Goal: Task Accomplishment & Management: Complete application form

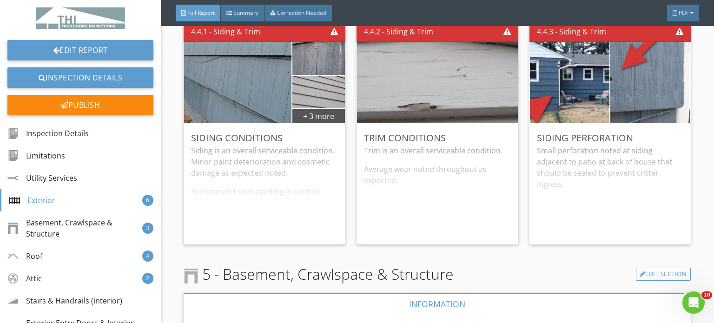
scroll to position [2372, 0]
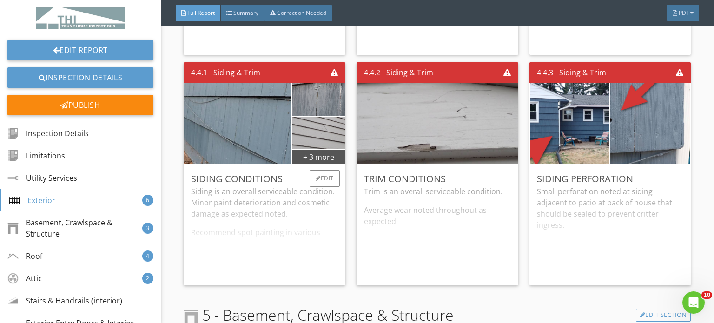
click at [287, 217] on div "Siding is an overall serviceable condition. Minor paint deterioration and cosme…" at bounding box center [264, 232] width 147 height 92
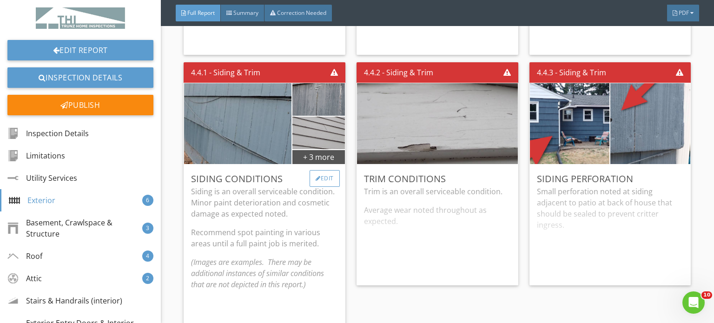
click at [324, 173] on div "Edit" at bounding box center [325, 178] width 30 height 17
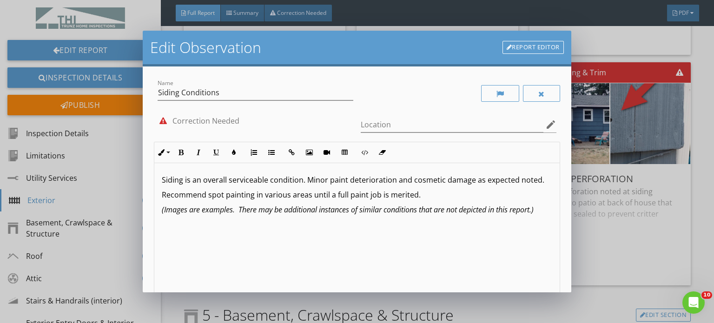
click at [531, 41] on link "Report Editor" at bounding box center [533, 47] width 61 height 13
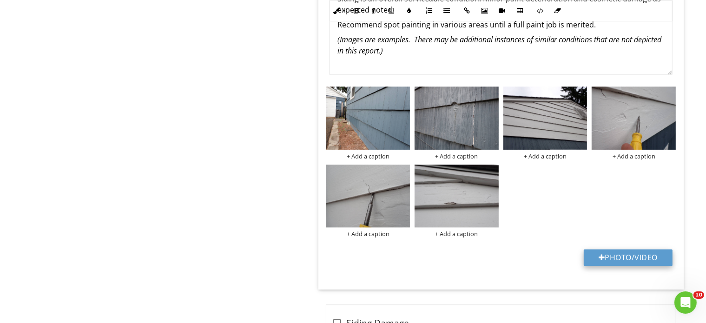
click at [622, 249] on button "Photo/Video" at bounding box center [628, 257] width 89 height 17
type input "C:\fakepath\P1010038.JPG"
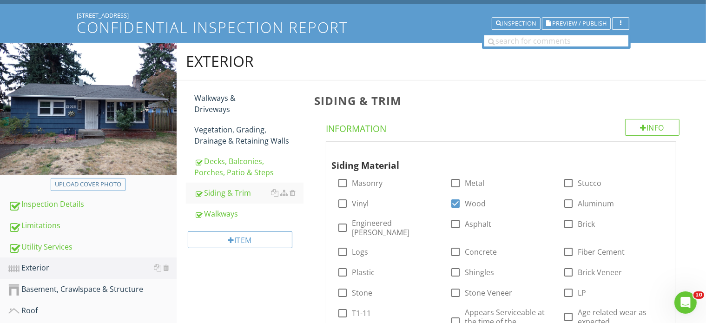
scroll to position [4, 0]
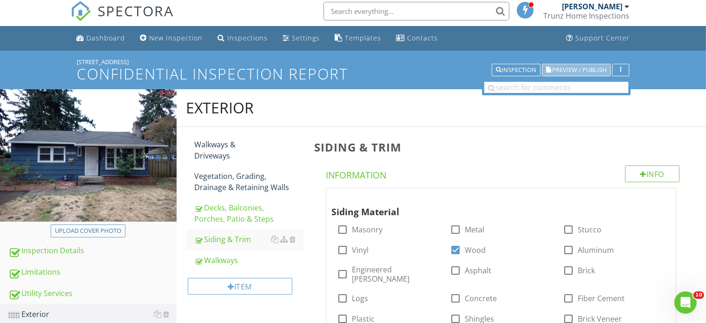
click at [575, 67] on span "Preview / Publish" at bounding box center [580, 70] width 54 height 6
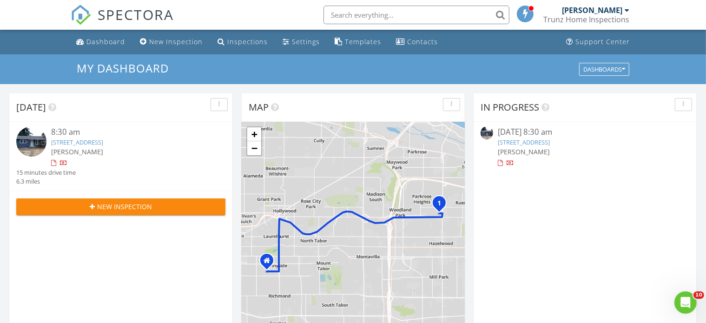
click at [89, 141] on link "12026 NE Broadway, Portland, OR 97220" at bounding box center [77, 142] width 52 height 8
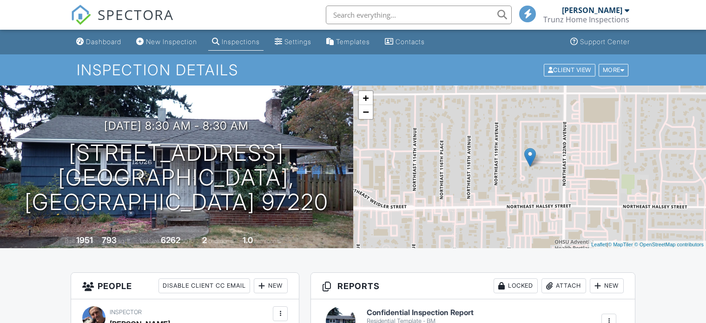
scroll to position [605, 0]
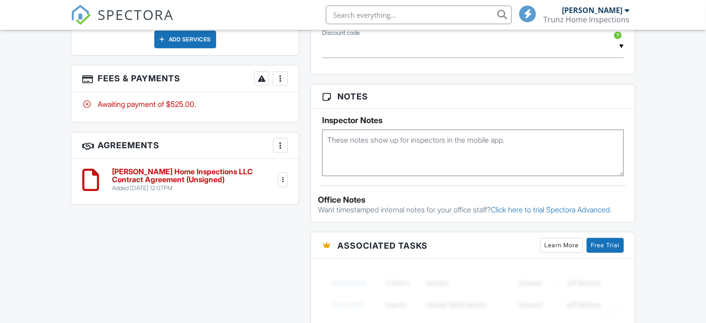
click at [281, 76] on div at bounding box center [280, 78] width 9 height 9
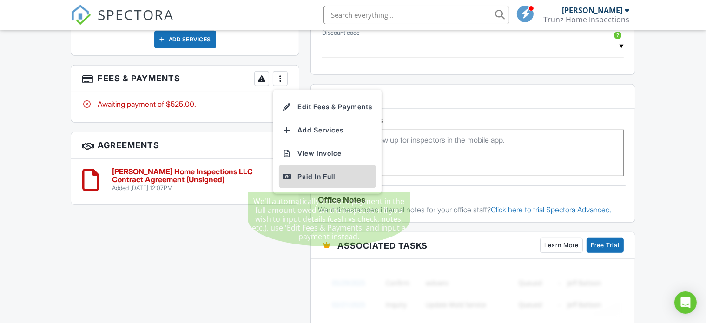
click at [311, 174] on div "Paid In Full" at bounding box center [328, 176] width 90 height 11
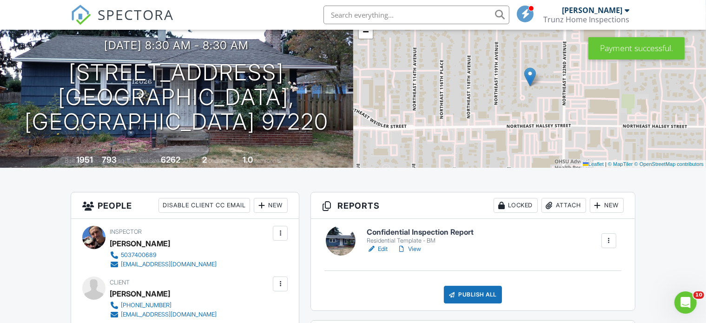
scroll to position [78, 0]
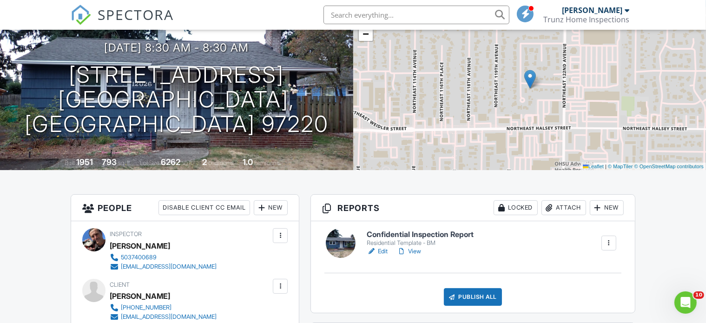
click at [421, 251] on link "View" at bounding box center [409, 251] width 24 height 9
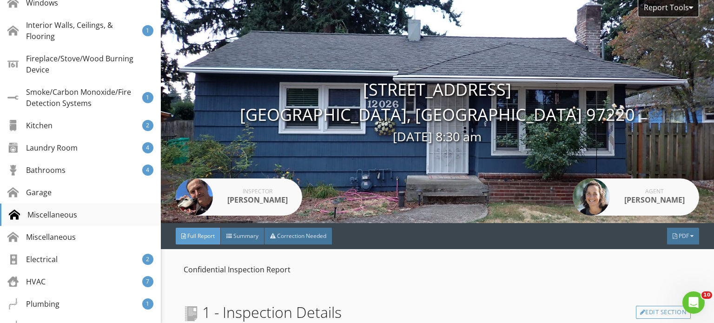
scroll to position [372, 0]
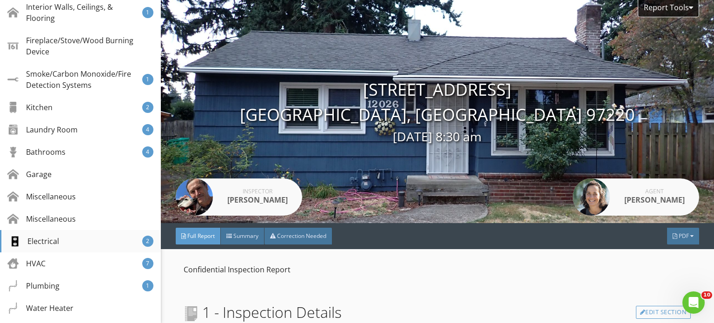
click at [48, 241] on div "Electrical" at bounding box center [34, 241] width 50 height 11
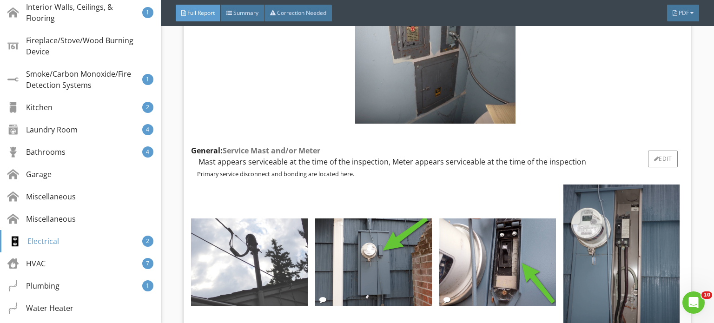
scroll to position [13448, 0]
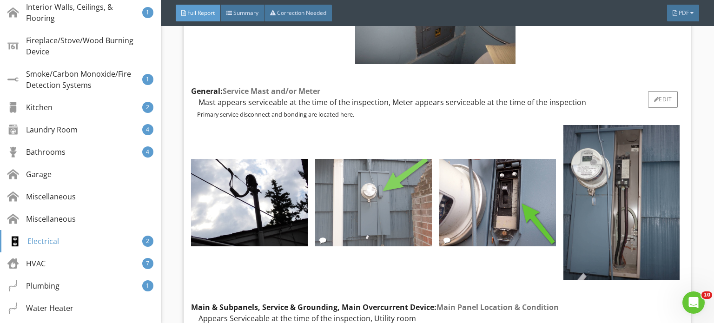
click at [366, 161] on img at bounding box center [373, 202] width 117 height 87
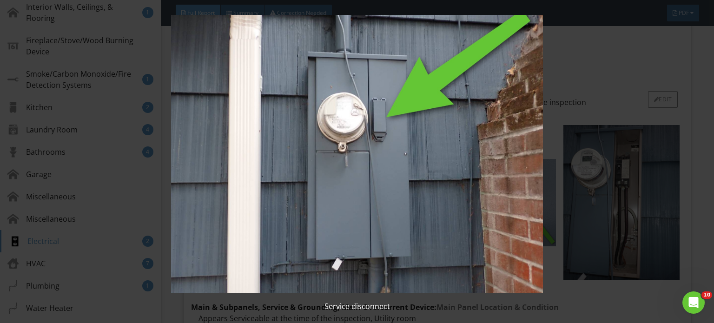
click at [366, 161] on img at bounding box center [357, 154] width 650 height 279
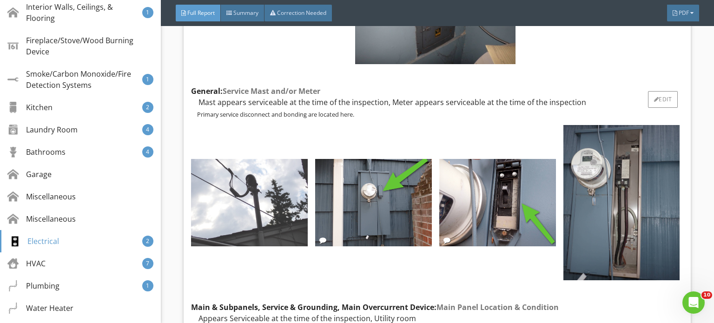
click at [243, 162] on img at bounding box center [249, 202] width 117 height 87
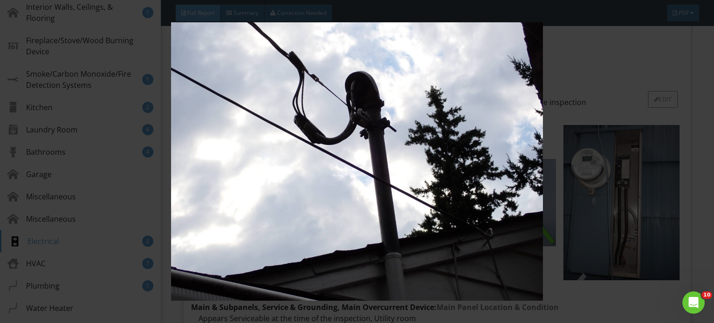
click at [243, 162] on img at bounding box center [357, 161] width 650 height 279
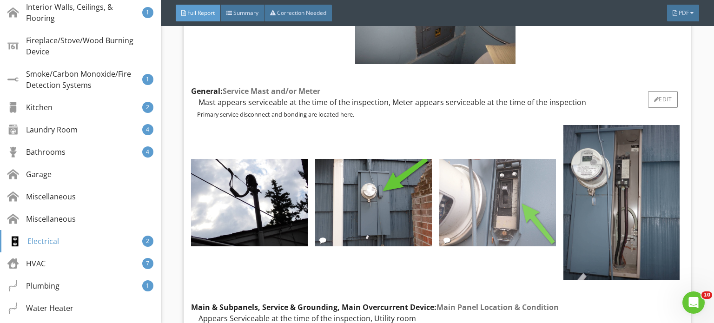
click at [459, 159] on img at bounding box center [497, 202] width 117 height 87
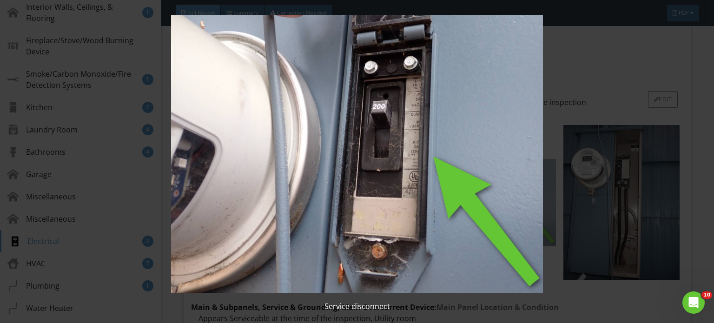
click at [459, 146] on img at bounding box center [357, 154] width 650 height 279
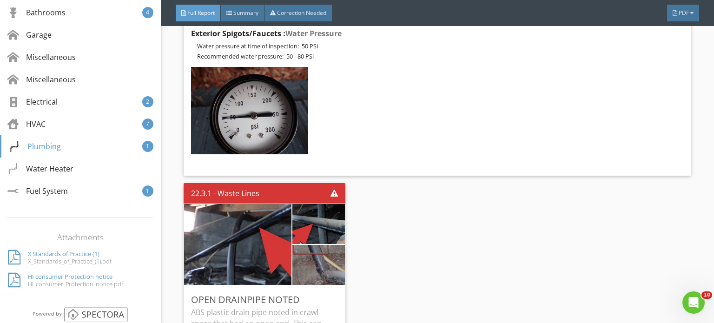
scroll to position [16703, 0]
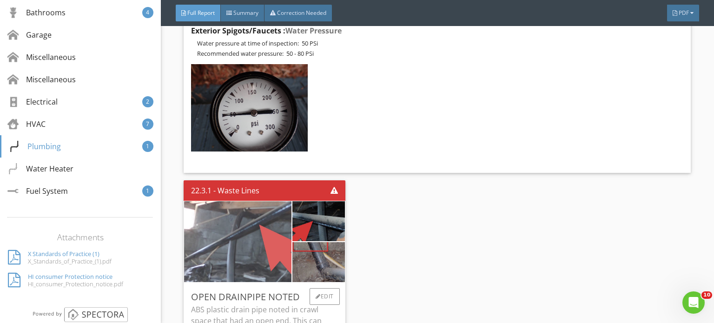
click at [233, 164] on img at bounding box center [238, 241] width 268 height 201
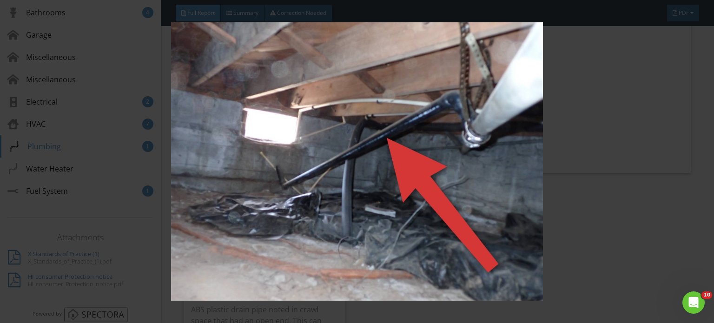
click at [399, 165] on img at bounding box center [357, 161] width 650 height 279
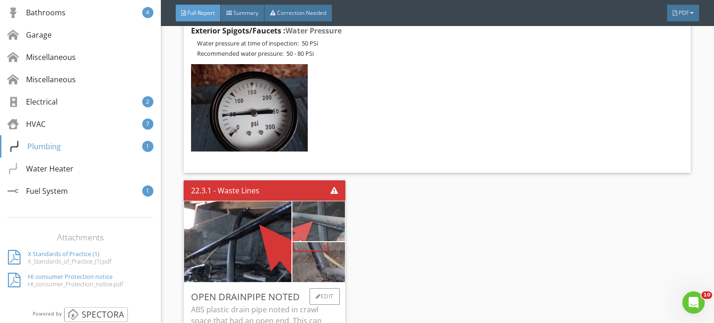
click at [331, 172] on img at bounding box center [319, 221] width 132 height 99
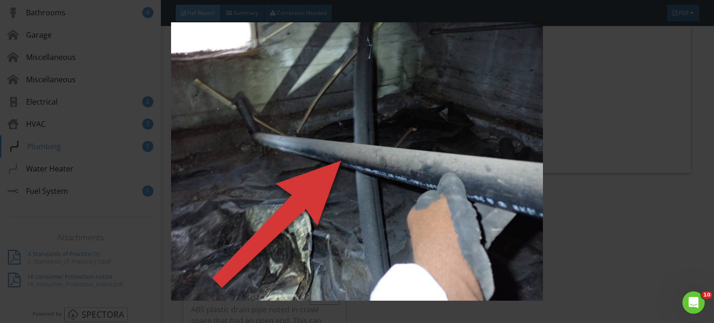
click at [331, 144] on img at bounding box center [357, 161] width 650 height 279
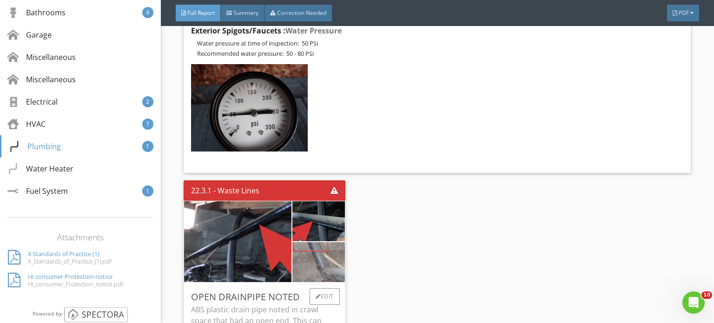
click at [319, 213] on img at bounding box center [319, 262] width 132 height 99
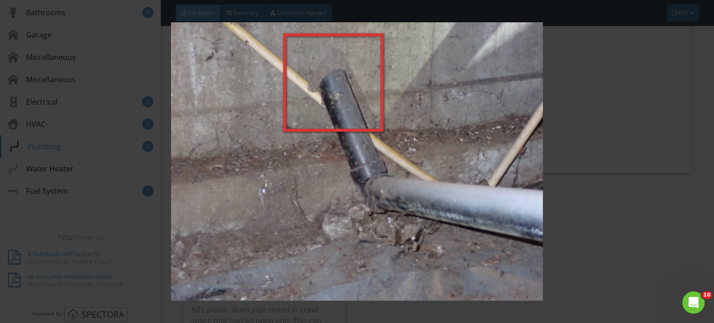
click at [377, 179] on img at bounding box center [357, 161] width 650 height 279
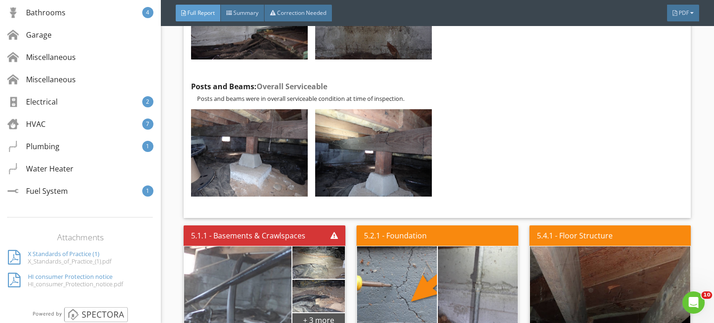
scroll to position [3255, 0]
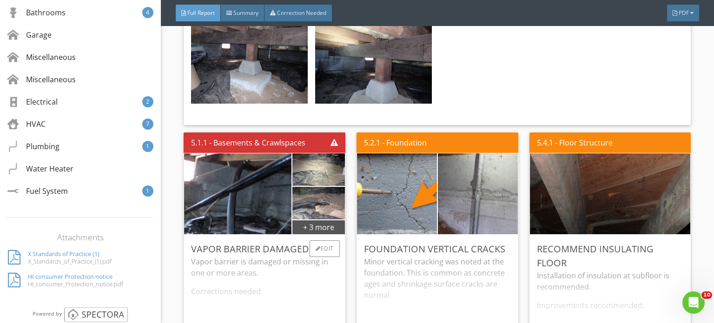
click at [262, 260] on div "Vapor barrier is damaged or missing in one or more areas. Corrections needed." at bounding box center [264, 302] width 147 height 92
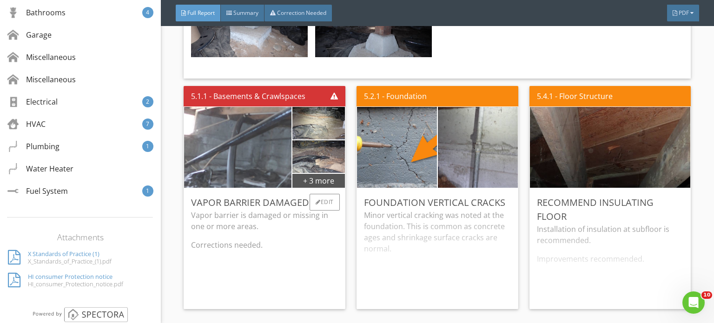
click at [259, 132] on img at bounding box center [238, 147] width 268 height 201
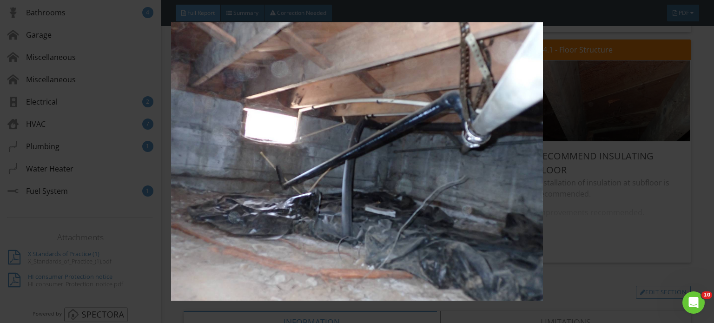
click at [443, 160] on img at bounding box center [357, 161] width 650 height 279
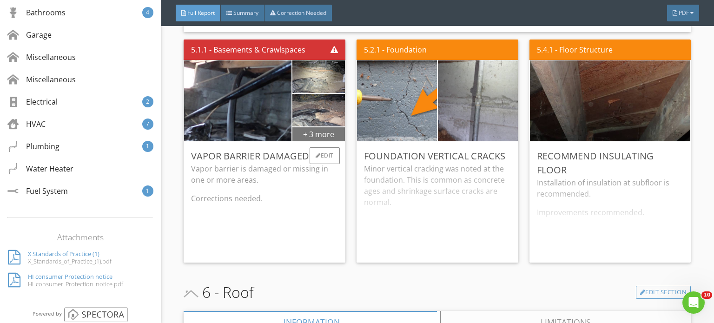
click at [319, 126] on div "+ 3 more" at bounding box center [319, 133] width 53 height 15
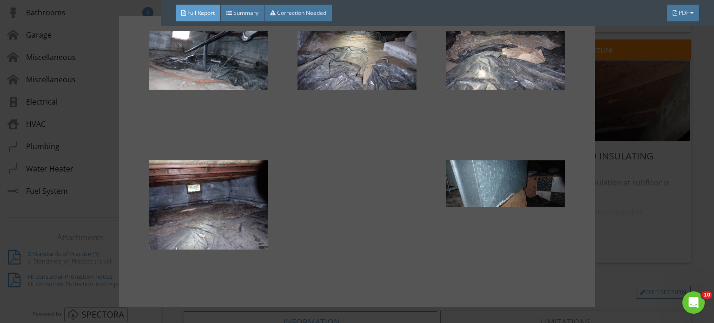
scroll to position [58, 0]
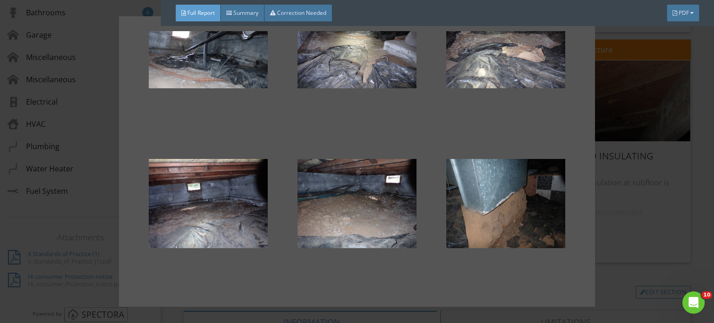
click at [638, 234] on div at bounding box center [357, 161] width 714 height 323
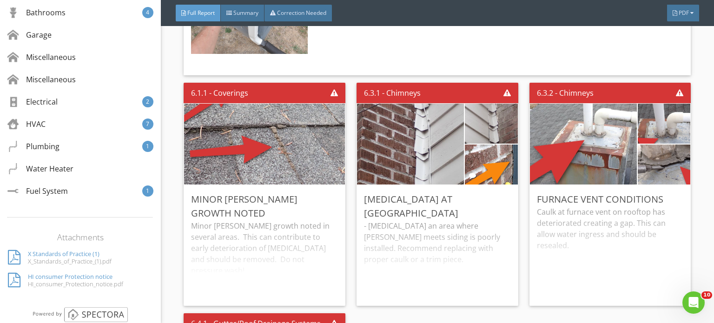
scroll to position [4930, 0]
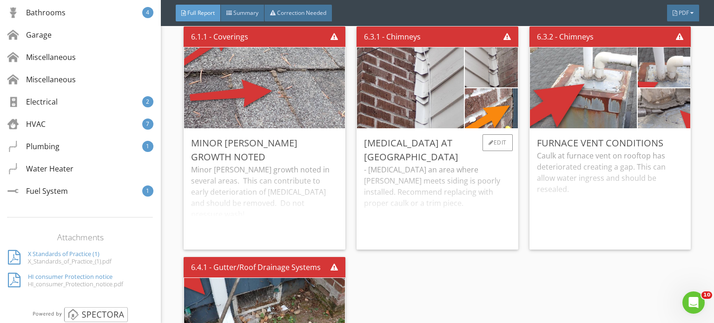
click at [406, 164] on div "- Flashing an area where chimney meets siding is poorly installed. Recommend re…" at bounding box center [437, 203] width 147 height 78
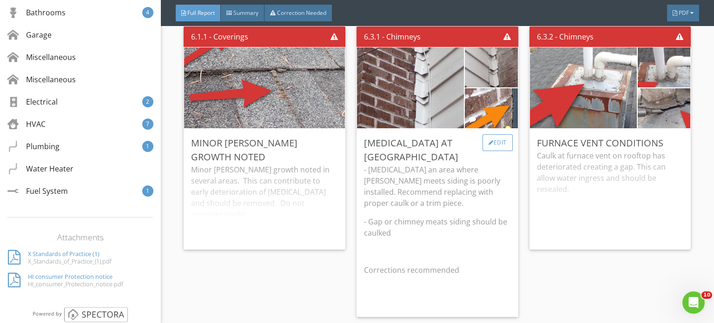
click at [500, 134] on div "Edit" at bounding box center [498, 142] width 30 height 17
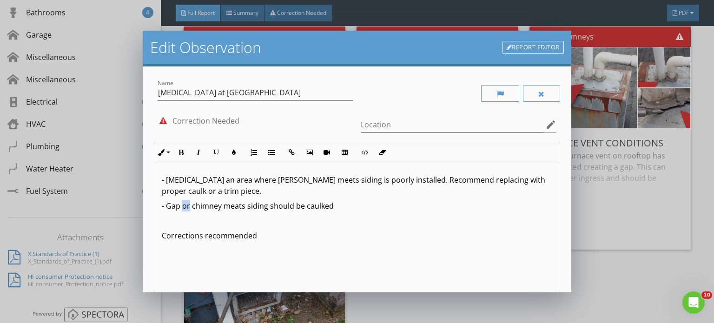
drag, startPoint x: 189, startPoint y: 206, endPoint x: 184, endPoint y: 207, distance: 5.3
click at [184, 207] on p "- Gap or chimney meats siding should be caulked" at bounding box center [357, 205] width 391 height 11
click at [252, 206] on p "- Gap where chimney meats siding should be caulked" at bounding box center [357, 205] width 391 height 11
click at [359, 203] on p "- Gap where chimney meets siding should be caulked" at bounding box center [357, 205] width 391 height 11
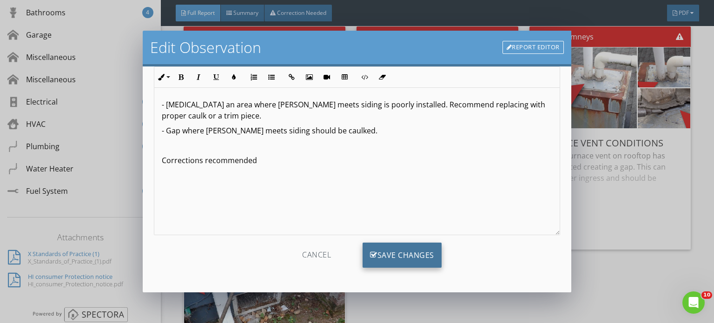
click at [394, 256] on div "Save Changes" at bounding box center [402, 255] width 79 height 25
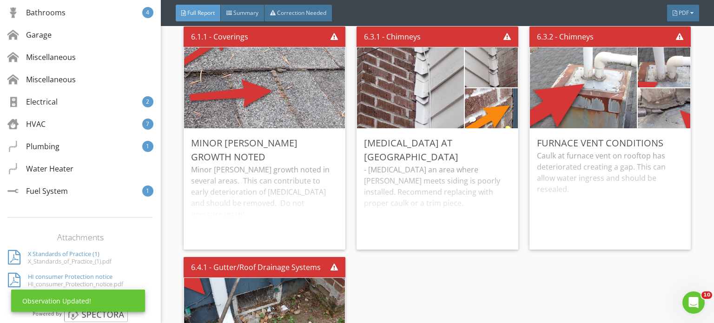
scroll to position [0, 0]
click at [444, 176] on div "- Flashing an area where chimney meets siding is poorly installed. Recommend re…" at bounding box center [437, 203] width 147 height 78
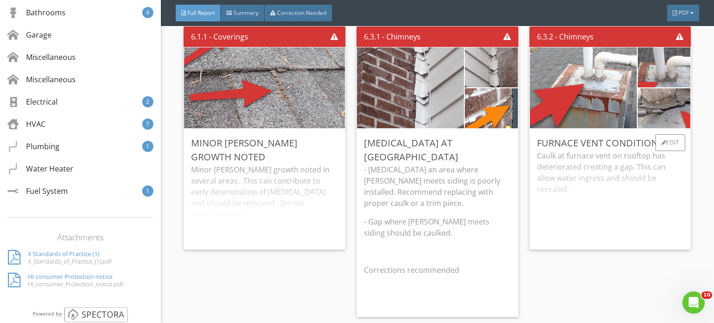
click at [627, 178] on div "Caulk at furnace vent on rooftop has deteriorated creating a gap. This can allo…" at bounding box center [610, 196] width 147 height 92
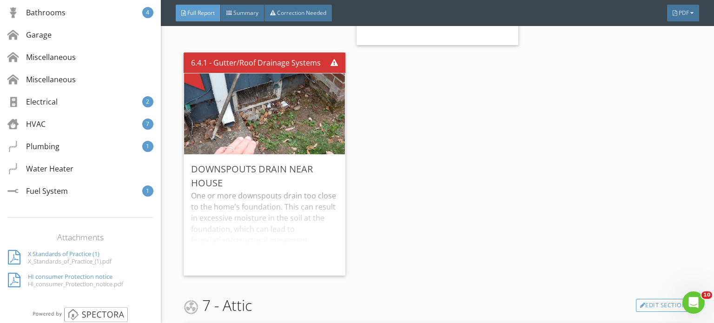
scroll to position [5255, 0]
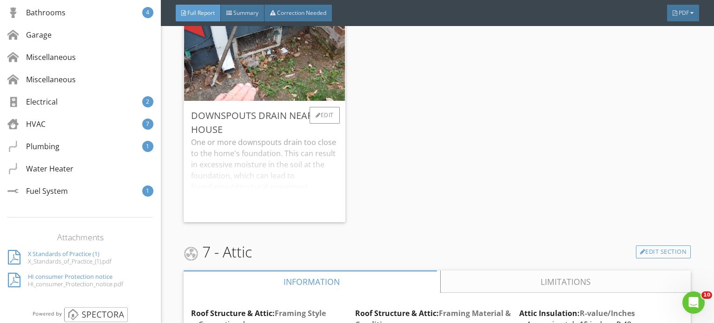
click at [282, 137] on div "One or more downspouts drain too close to the home's foundation. This can resul…" at bounding box center [264, 176] width 147 height 78
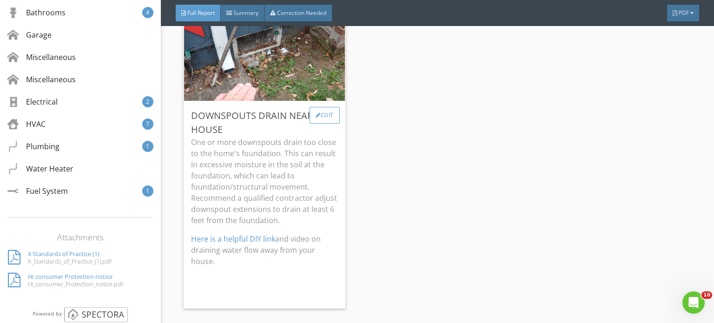
click at [326, 107] on div "Edit" at bounding box center [325, 115] width 30 height 17
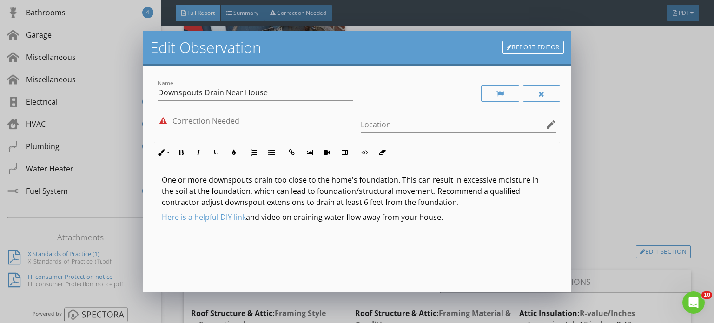
drag, startPoint x: 434, startPoint y: 192, endPoint x: 466, endPoint y: 201, distance: 33.5
click at [466, 201] on p "One or more downspouts drain too close to the home's foundation. This can resul…" at bounding box center [357, 190] width 391 height 33
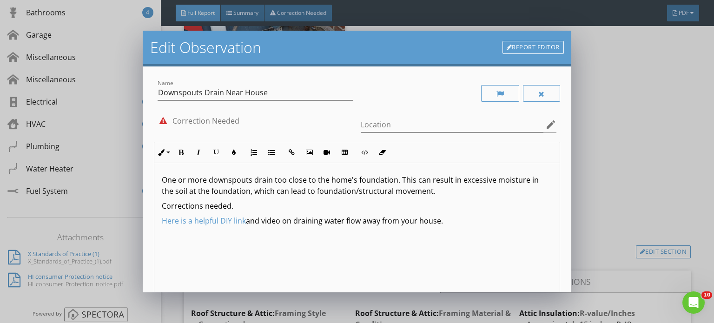
scroll to position [107, 0]
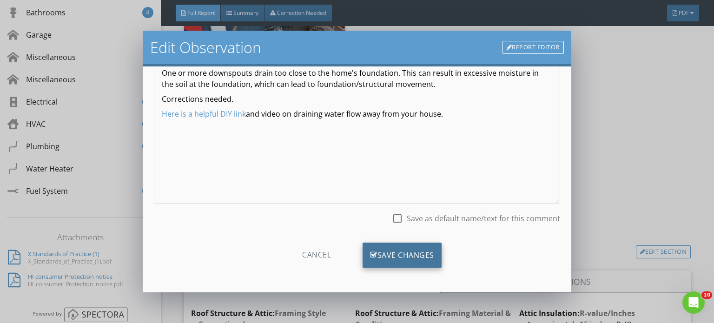
click at [395, 254] on div "Save Changes" at bounding box center [402, 255] width 79 height 25
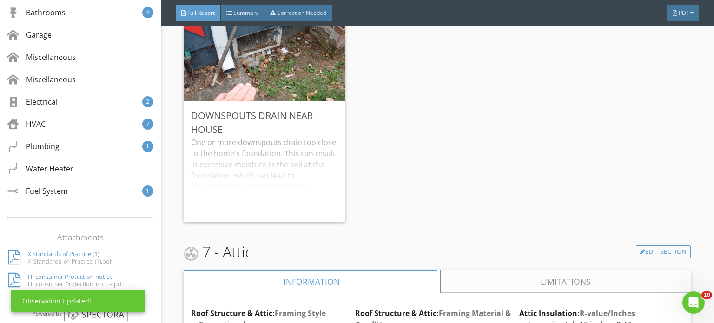
scroll to position [0, 0]
click at [273, 137] on div "One or more downspouts drain too close to the home's foundation. This can resul…" at bounding box center [264, 176] width 147 height 78
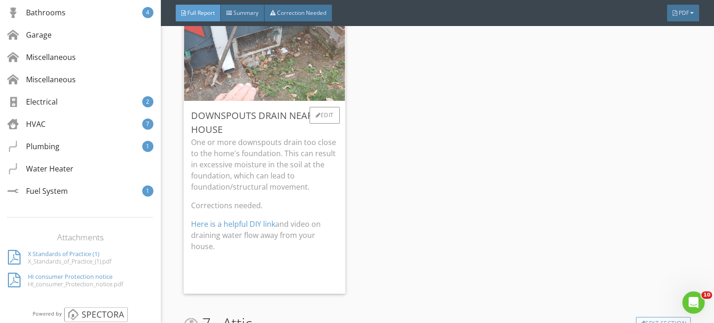
click at [267, 62] on img at bounding box center [265, 61] width 270 height 202
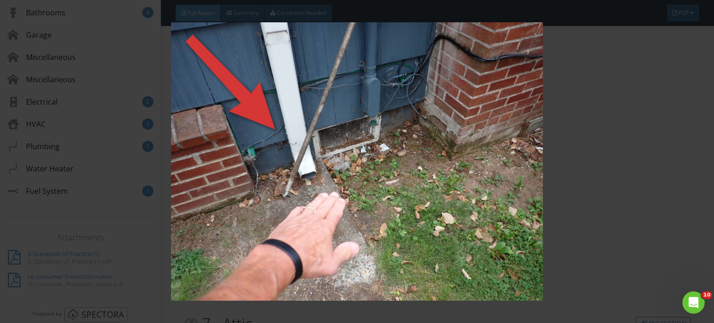
click at [502, 181] on img at bounding box center [357, 161] width 650 height 279
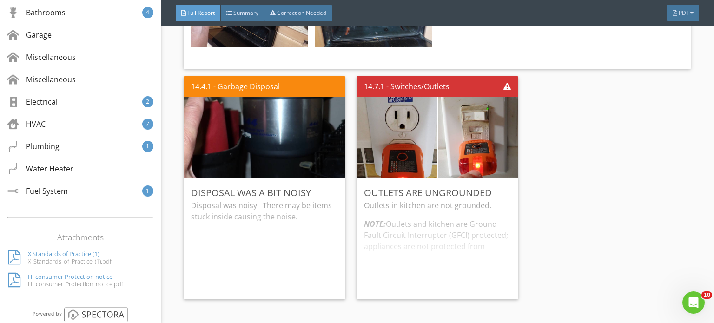
scroll to position [9813, 0]
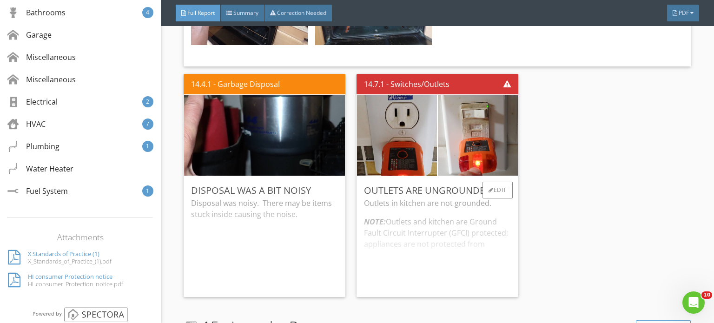
click at [476, 198] on div "Outlets in kitchen are not grounded. NOTE: Outlets and kitchen are Ground Fault…" at bounding box center [437, 244] width 147 height 92
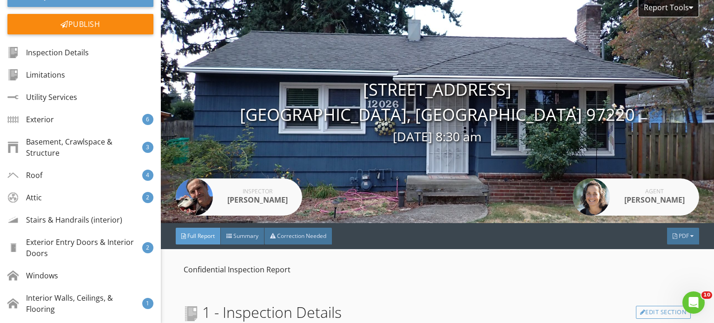
scroll to position [0, 0]
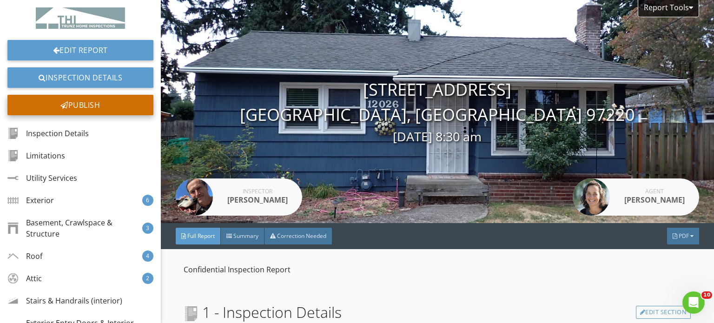
click at [73, 101] on div "Publish" at bounding box center [80, 105] width 146 height 20
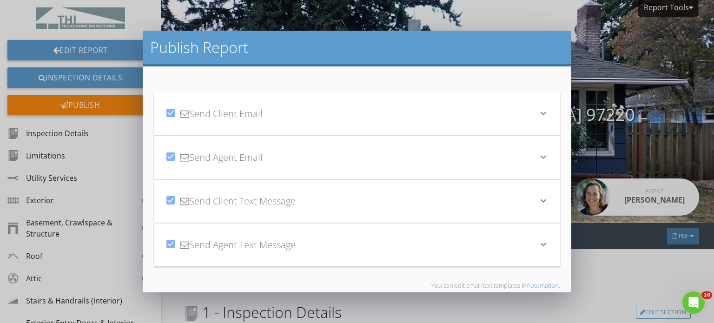
scroll to position [46, 0]
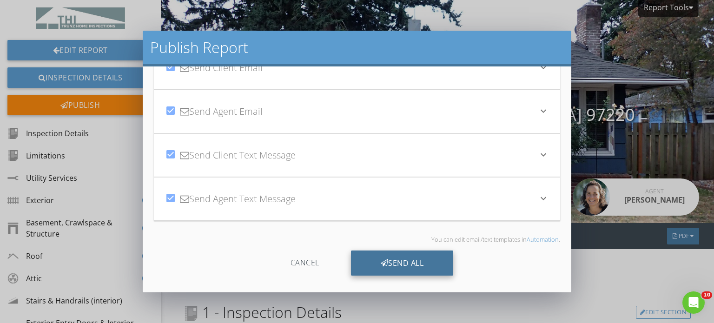
click at [402, 262] on div "Send All" at bounding box center [402, 263] width 103 height 25
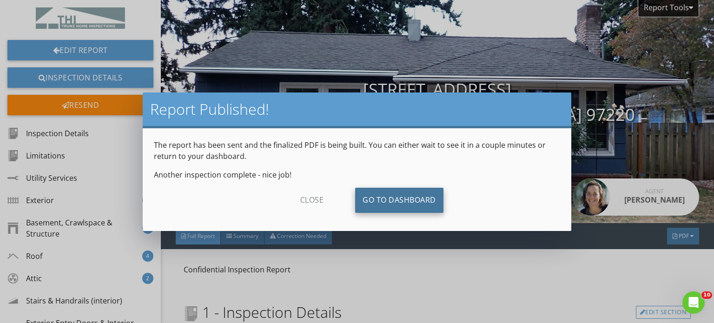
click at [400, 199] on link "Go To Dashboard" at bounding box center [399, 200] width 88 height 25
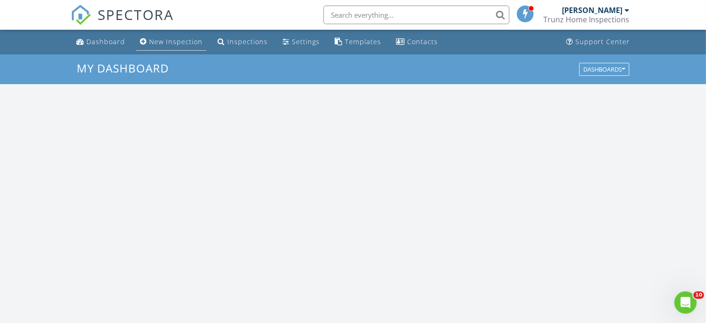
scroll to position [863, 723]
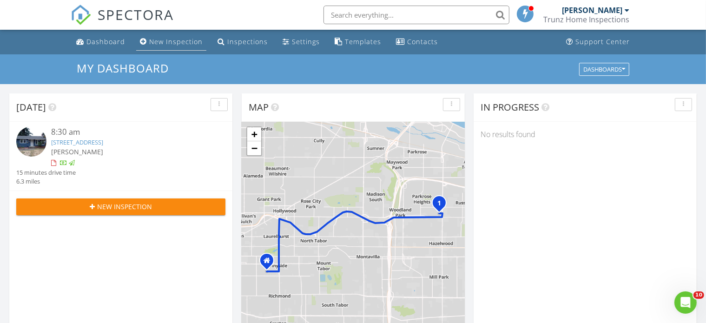
click at [172, 39] on div "New Inspection" at bounding box center [175, 41] width 53 height 9
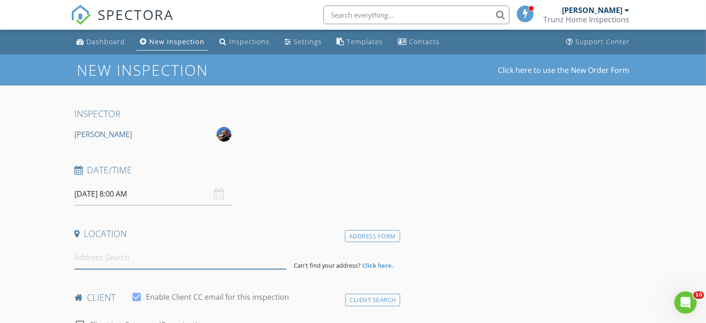
click at [92, 264] on input at bounding box center [180, 257] width 213 height 23
paste input "[STREET_ADDRESS]"
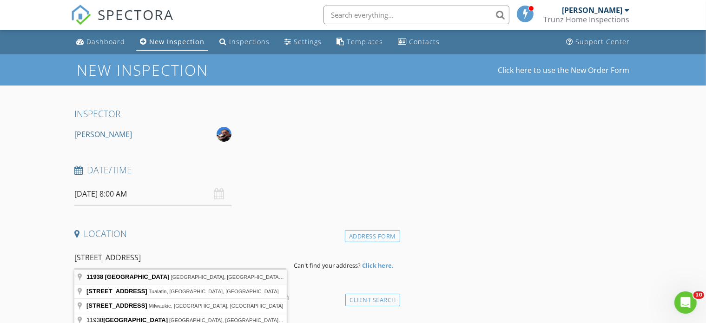
type input "[STREET_ADDRESS]"
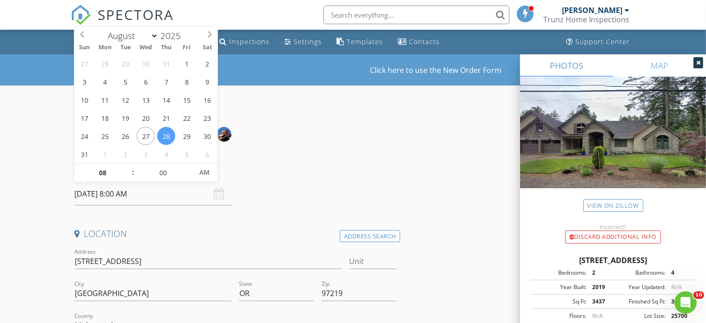
click at [126, 195] on input "[DATE] 8:00 AM" at bounding box center [152, 194] width 157 height 23
type input "05"
type input "[DATE] 8:05 AM"
click at [188, 166] on span at bounding box center [188, 168] width 7 height 9
type input "10"
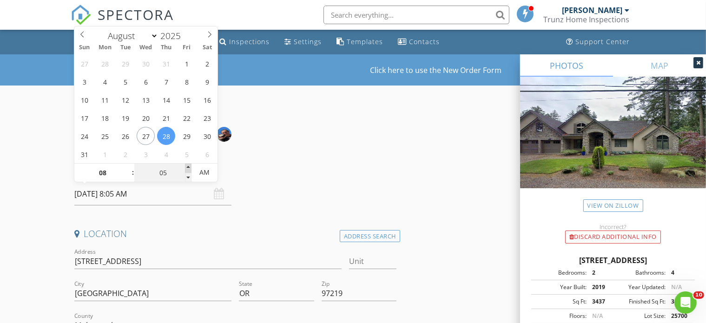
type input "08/28/2025 8:10 AM"
click at [188, 166] on span at bounding box center [188, 168] width 7 height 9
type input "15"
type input "08/28/2025 8:15 AM"
click at [188, 166] on span at bounding box center [188, 168] width 7 height 9
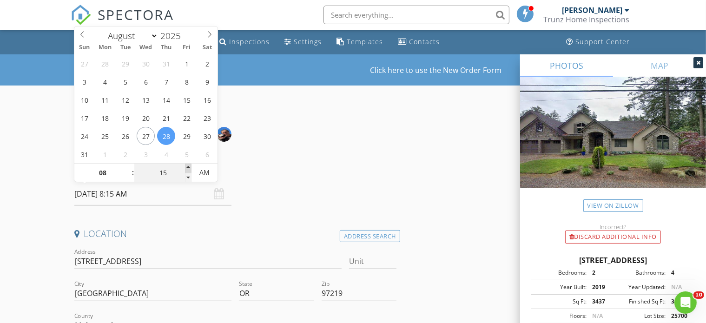
type input "20"
type input "08/28/2025 8:20 AM"
click at [188, 166] on span at bounding box center [188, 168] width 7 height 9
type input "25"
type input "08/28/2025 8:25 AM"
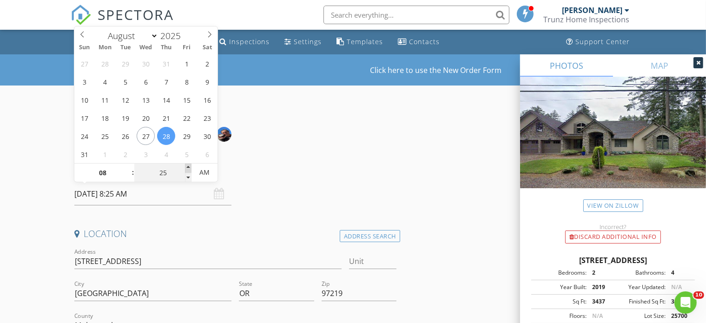
click at [188, 166] on span at bounding box center [188, 168] width 7 height 9
type input "30"
type input "08/28/2025 8:30 AM"
click at [188, 166] on span at bounding box center [188, 168] width 7 height 9
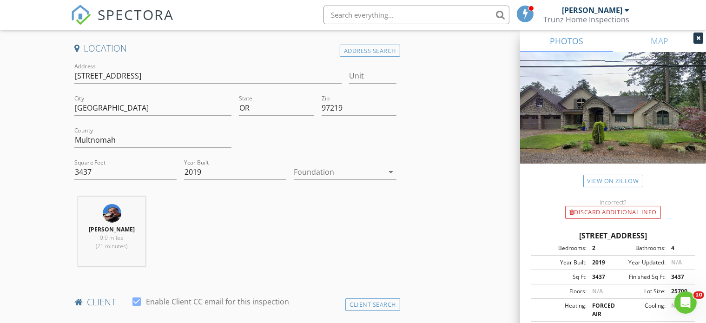
scroll to position [279, 0]
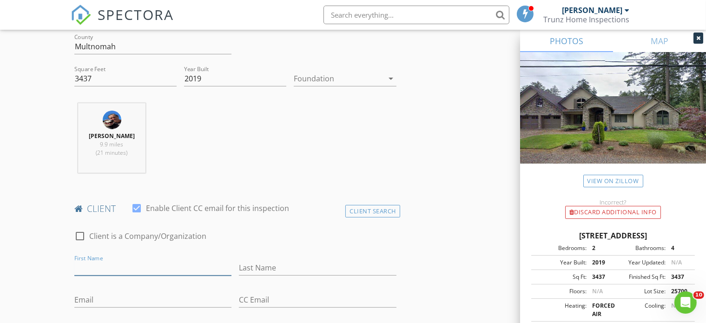
click at [106, 266] on input "First Name" at bounding box center [152, 267] width 157 height 15
paste input "Jairo Velez"
type input "Jairo Velez"
click at [280, 272] on input "Last Name" at bounding box center [317, 267] width 157 height 15
paste input "Jairo Velez"
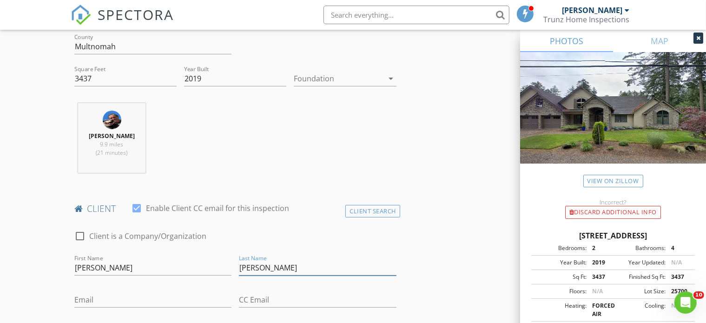
drag, startPoint x: 258, startPoint y: 269, endPoint x: 218, endPoint y: 269, distance: 40.0
click at [218, 269] on div "check_box_outline_blank Client is a Company/Organization First Name Jairo Velez…" at bounding box center [236, 305] width 330 height 168
type input "Velez"
drag, startPoint x: 92, startPoint y: 269, endPoint x: 171, endPoint y: 277, distance: 79.9
click at [171, 277] on div "First Name Jairo Velez" at bounding box center [152, 272] width 157 height 25
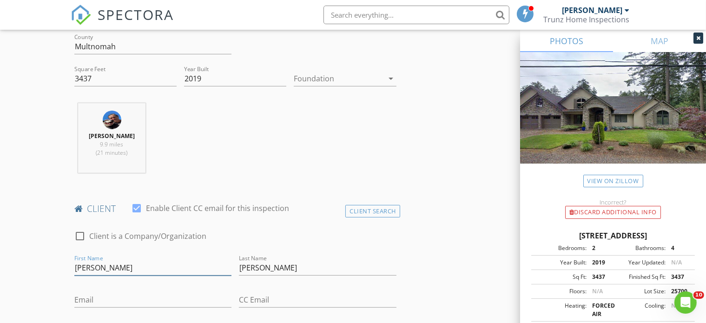
type input "Jairo"
click at [82, 300] on input "Email" at bounding box center [152, 300] width 157 height 15
paste input "Jdevelez@gmail.com"
type input "Jdevelez@gmail.com"
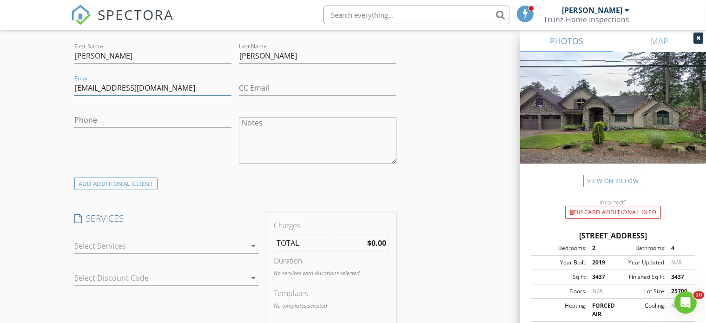
scroll to position [512, 0]
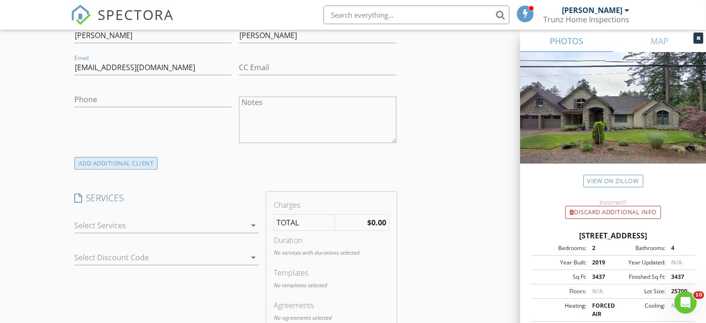
click at [114, 163] on div "ADD ADDITIONAL client" at bounding box center [116, 163] width 84 height 13
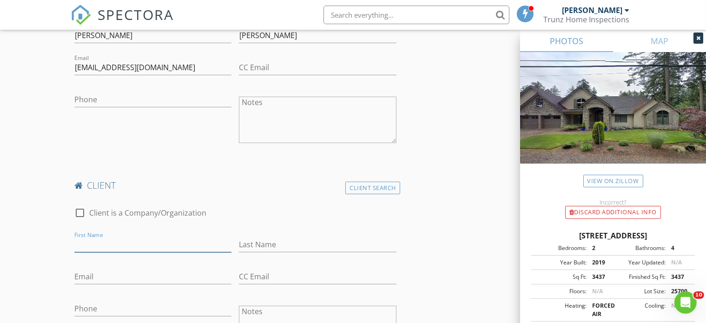
click at [102, 243] on input "First Name" at bounding box center [152, 244] width 157 height 15
paste input "Selina Koenig"
type input "Selina Koenig"
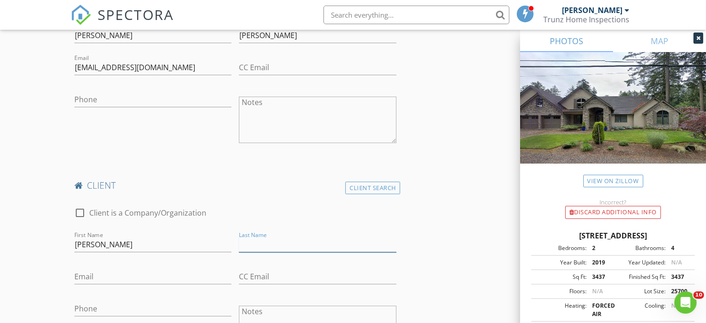
click at [251, 245] on input "Last Name" at bounding box center [317, 244] width 157 height 15
paste input "Selina Koenig"
drag, startPoint x: 262, startPoint y: 246, endPoint x: 213, endPoint y: 236, distance: 49.9
click at [221, 240] on div "check_box_outline_blank Client is a Company/Organization First Name Selina Koen…" at bounding box center [236, 282] width 330 height 168
type input "Koenig"
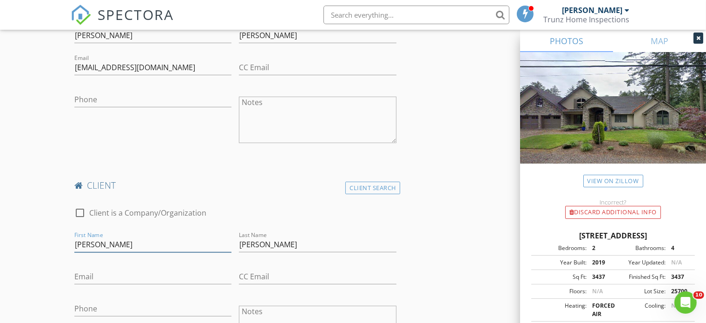
drag, startPoint x: 99, startPoint y: 245, endPoint x: 212, endPoint y: 241, distance: 113.5
click at [210, 241] on input "Selina Koenig" at bounding box center [152, 244] width 157 height 15
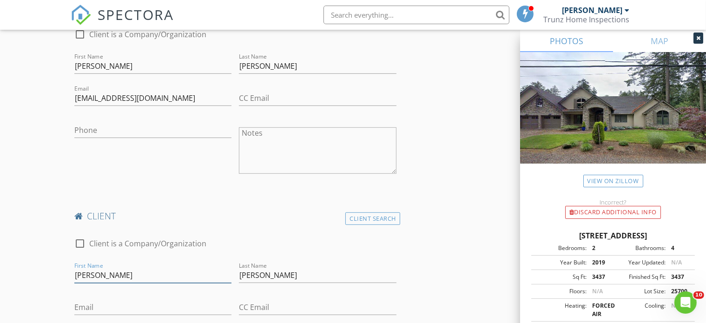
scroll to position [465, 0]
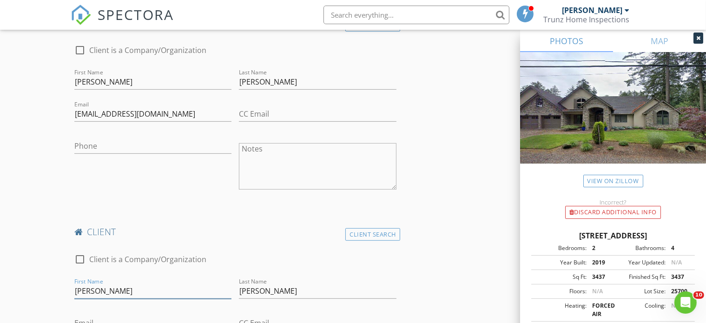
type input "Selina"
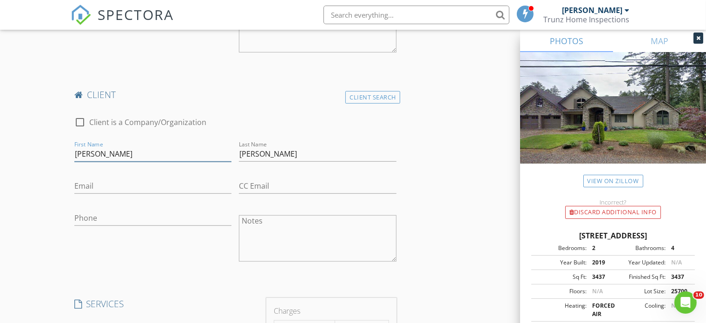
scroll to position [605, 0]
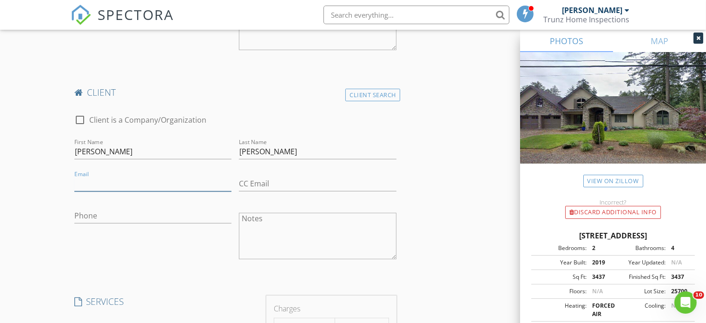
click at [120, 179] on input "Email" at bounding box center [152, 183] width 157 height 15
paste input "Seli.koening@gmail.com"
type input "Seli.koening@gmail.com"
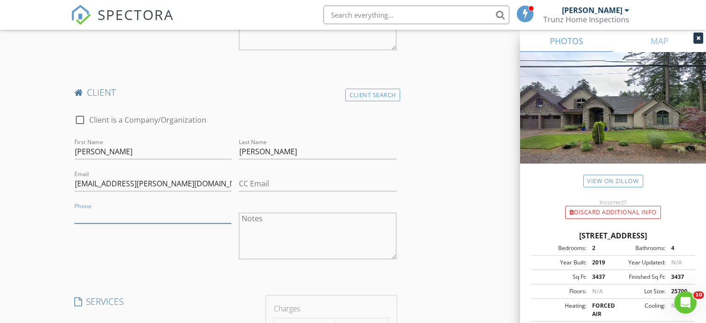
click at [95, 212] on input "Phone" at bounding box center [152, 215] width 157 height 15
paste input "408-303-4495"
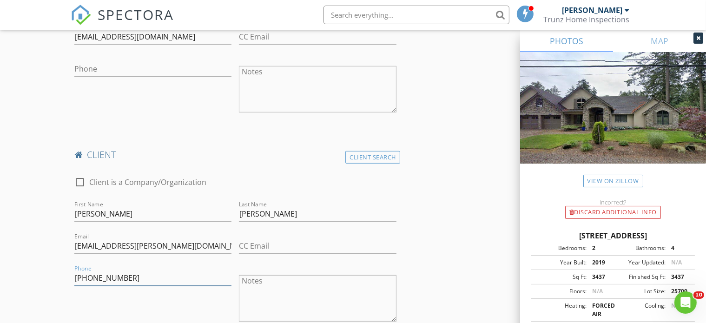
scroll to position [465, 0]
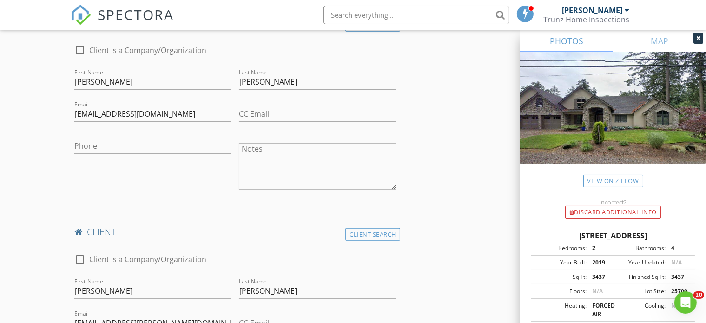
type input "408-303-4495"
click at [88, 148] on input "Phone" at bounding box center [152, 146] width 157 height 15
paste input "408-303-4495"
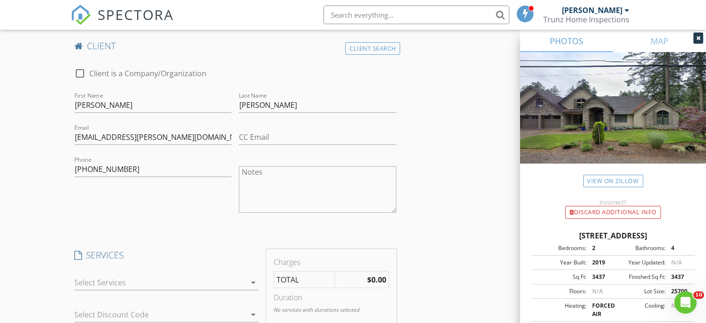
scroll to position [744, 0]
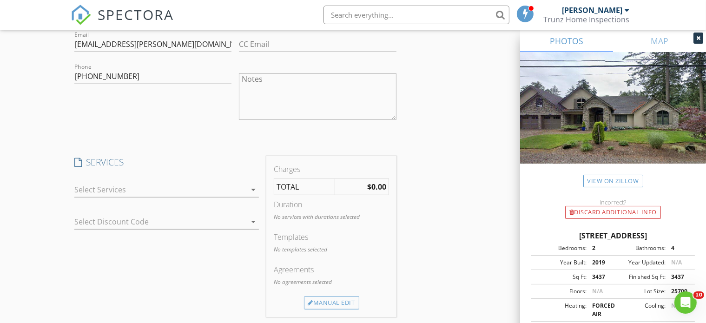
type input "408-303-4495"
click at [138, 188] on div at bounding box center [160, 189] width 172 height 15
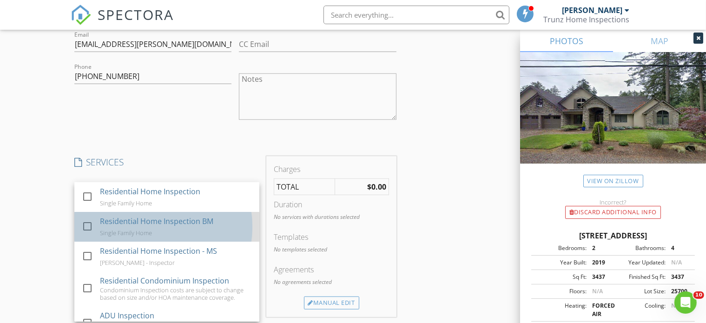
click at [120, 223] on div "Residential Home Inspection BM" at bounding box center [156, 221] width 113 height 11
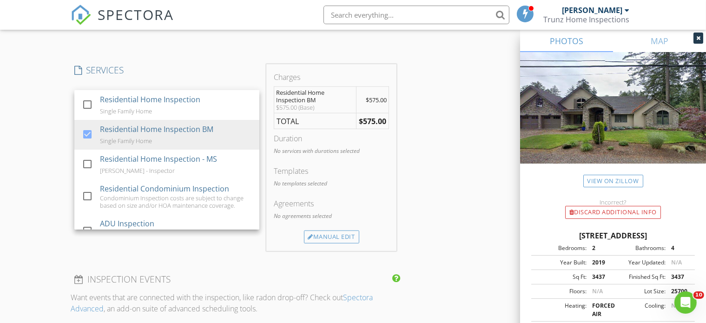
scroll to position [837, 0]
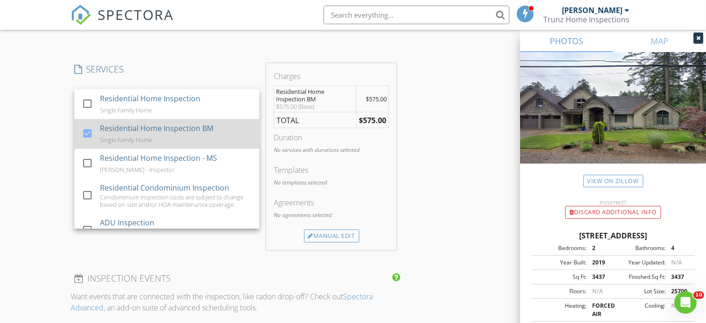
click at [132, 132] on div "Residential Home Inspection BM" at bounding box center [156, 128] width 113 height 11
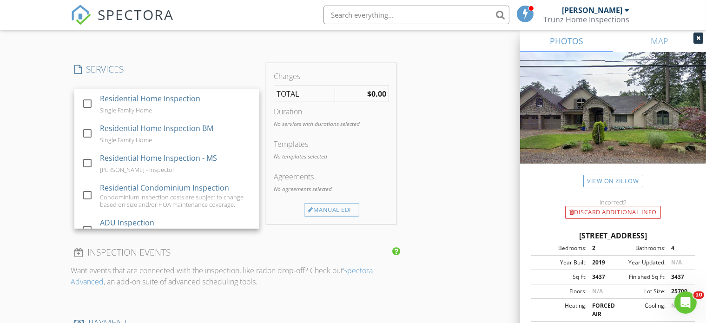
click at [357, 165] on div "No templates selected" at bounding box center [331, 161] width 115 height 16
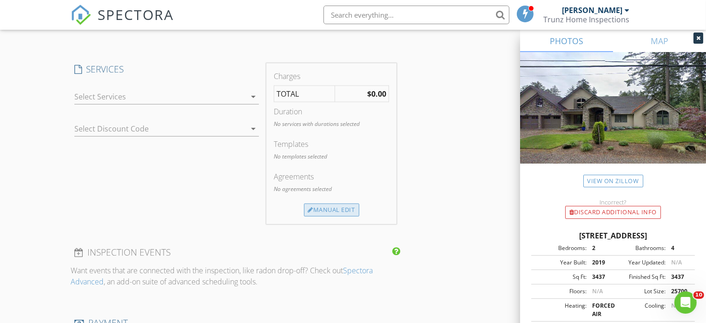
click at [344, 208] on div "Manual Edit" at bounding box center [331, 210] width 55 height 13
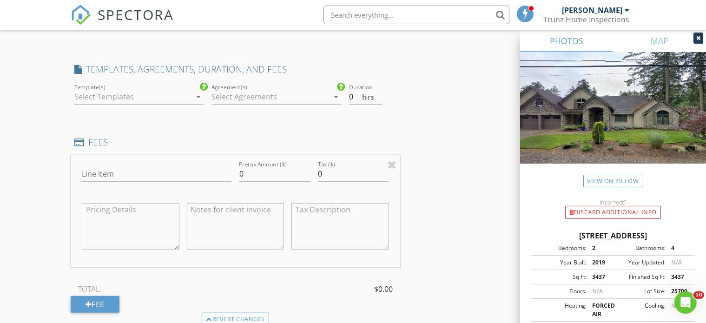
click at [143, 94] on div at bounding box center [132, 96] width 117 height 15
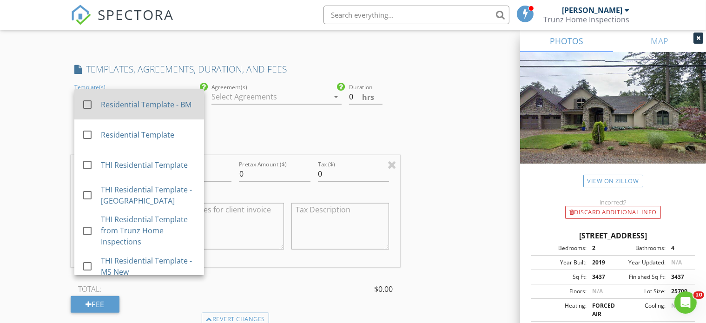
click at [125, 109] on div "Residential Template - BM" at bounding box center [149, 104] width 96 height 11
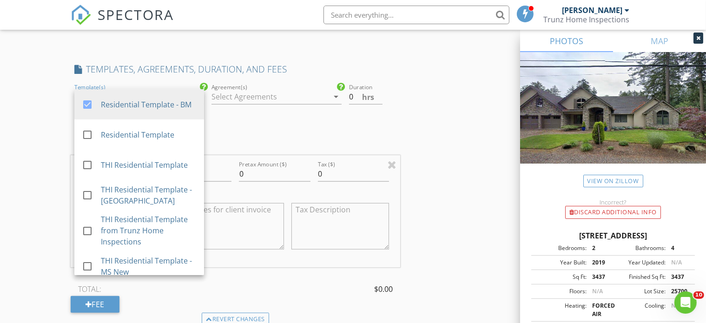
click at [247, 94] on div at bounding box center [270, 96] width 117 height 15
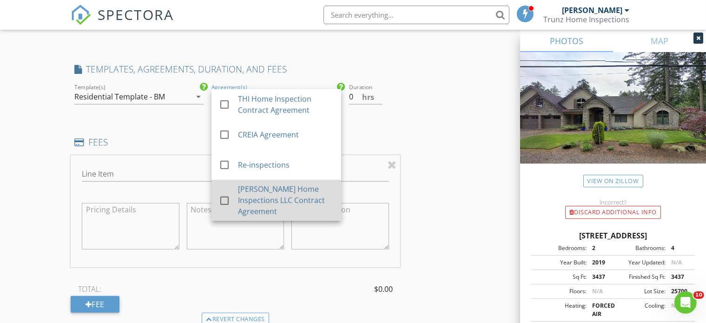
click at [248, 199] on div "[PERSON_NAME] Home Inspections LLC Contract Agreement" at bounding box center [286, 200] width 96 height 33
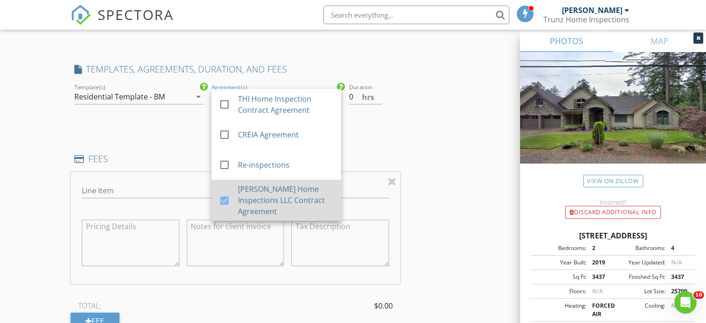
click at [258, 199] on div "[PERSON_NAME] Home Inspections LLC Contract Agreement" at bounding box center [286, 200] width 96 height 33
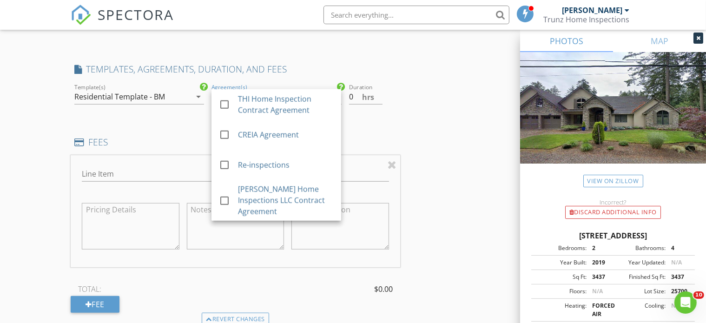
drag, startPoint x: 286, startPoint y: 200, endPoint x: 341, endPoint y: 189, distance: 56.0
click at [288, 199] on div "[PERSON_NAME] Home Inspections LLC Contract Agreement" at bounding box center [286, 200] width 96 height 33
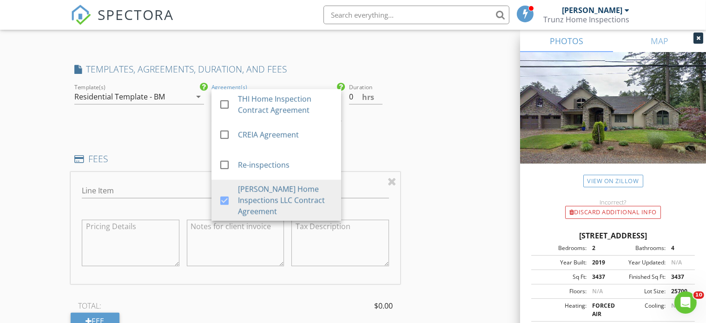
click at [417, 182] on div "INSPECTOR Bernd Minde Date/Time 08/28/2025 8:30 AM Location Address Search Addr…" at bounding box center [353, 146] width 565 height 1750
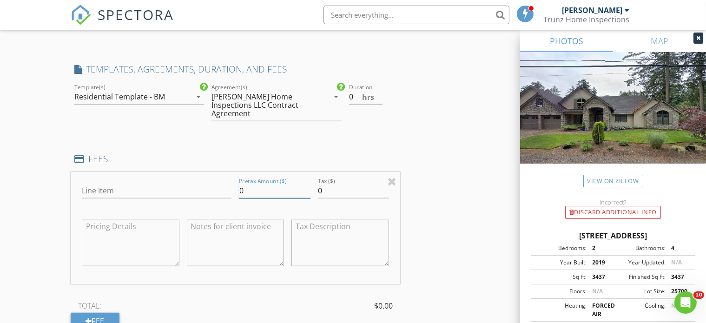
click at [247, 187] on input "0" at bounding box center [274, 190] width 71 height 15
drag, startPoint x: 246, startPoint y: 190, endPoint x: 220, endPoint y: 193, distance: 25.8
click at [220, 193] on div "Line Item Pretax Amount ($) 0700.00 Tax ($) 0" at bounding box center [236, 228] width 330 height 112
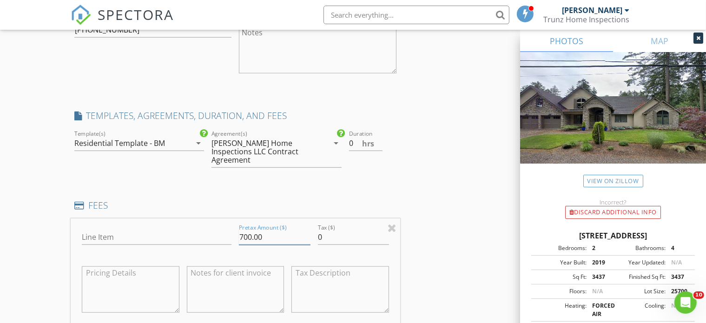
scroll to position [791, 0]
type input "700.00"
click at [260, 156] on div "[PERSON_NAME] Home Inspections LLC Contract Agreement" at bounding box center [264, 151] width 105 height 25
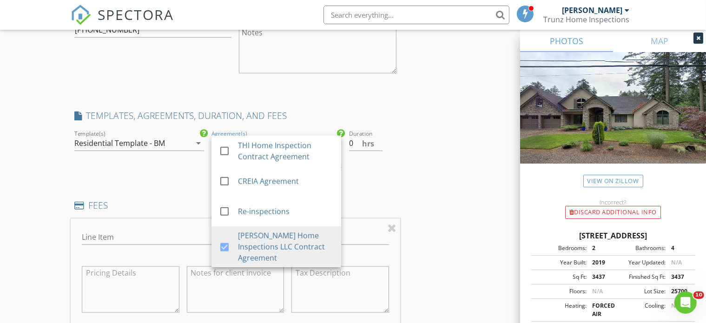
click at [431, 143] on div "INSPECTOR Bernd Minde Date/Time 08/28/2025 8:30 AM Location Address Search Addr…" at bounding box center [353, 192] width 565 height 1750
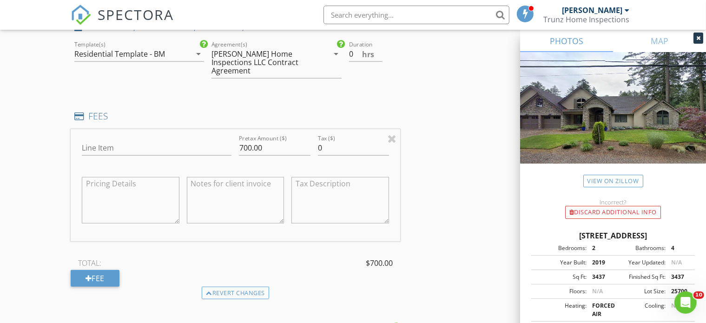
scroll to position [884, 0]
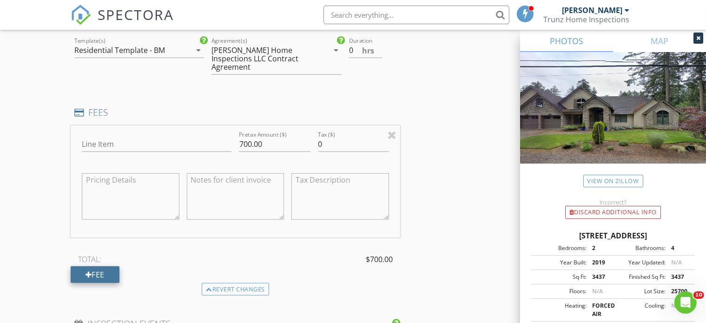
click at [101, 270] on div "Fee" at bounding box center [95, 274] width 49 height 17
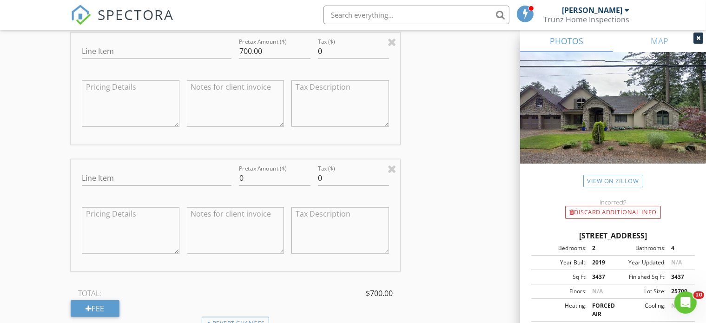
scroll to position [930, 0]
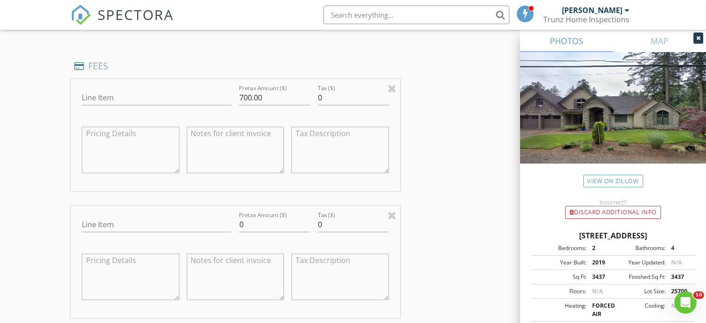
click at [485, 137] on div "INSPECTOR Bernd Minde Date/Time 08/28/2025 8:30 AM Location Address Search Addr…" at bounding box center [353, 116] width 565 height 1877
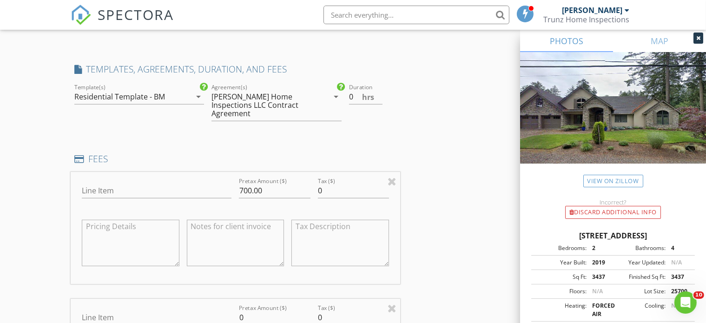
scroll to position [884, 0]
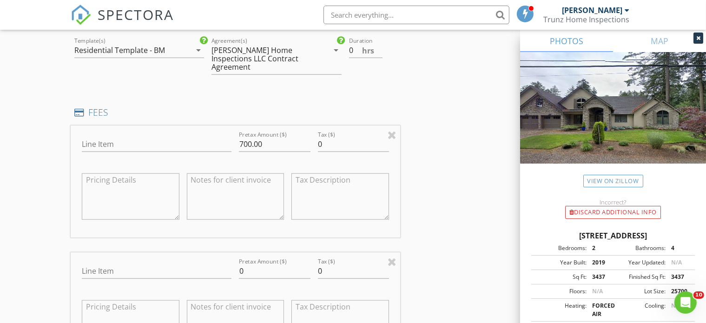
click at [246, 185] on textarea at bounding box center [236, 196] width 98 height 47
drag, startPoint x: 245, startPoint y: 185, endPoint x: 229, endPoint y: 186, distance: 15.9
click at [229, 186] on textarea at bounding box center [236, 196] width 98 height 47
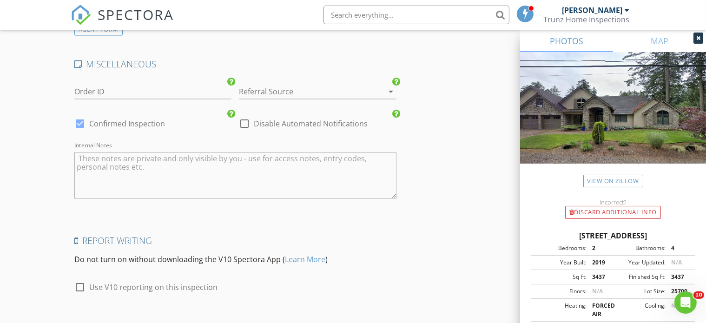
scroll to position [1682, 0]
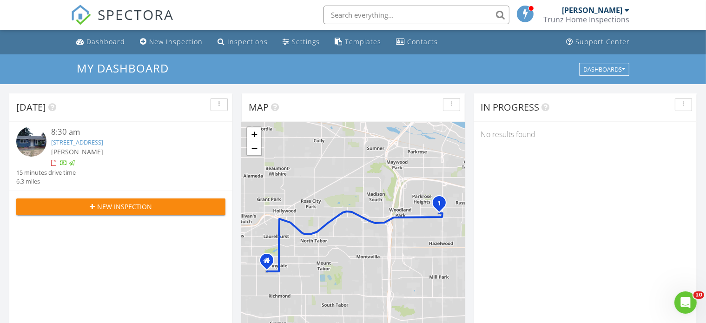
click at [78, 141] on link "[STREET_ADDRESS]" at bounding box center [77, 142] width 52 height 8
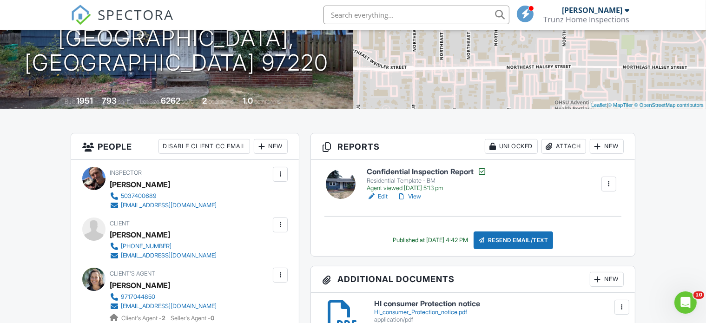
click at [414, 195] on link "View" at bounding box center [409, 196] width 24 height 9
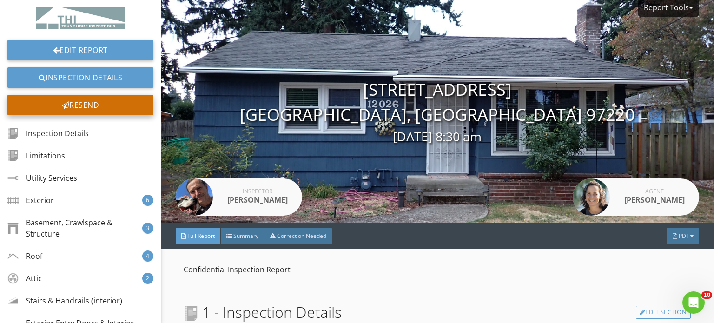
click at [80, 102] on div "Resend" at bounding box center [80, 105] width 146 height 20
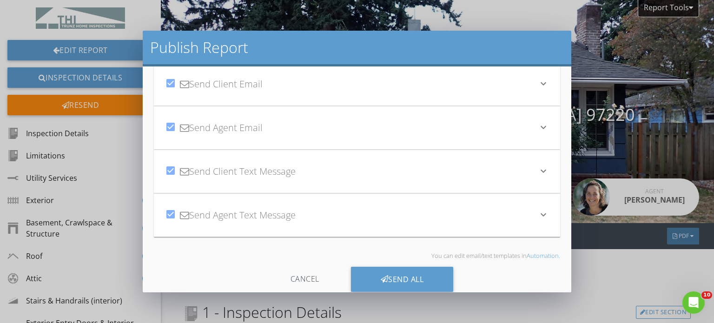
scroll to position [46, 0]
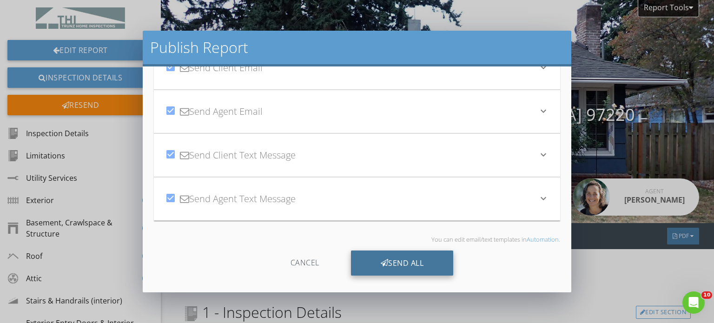
click at [401, 260] on div "Send All" at bounding box center [402, 263] width 103 height 25
